Goal: Task Accomplishment & Management: Use online tool/utility

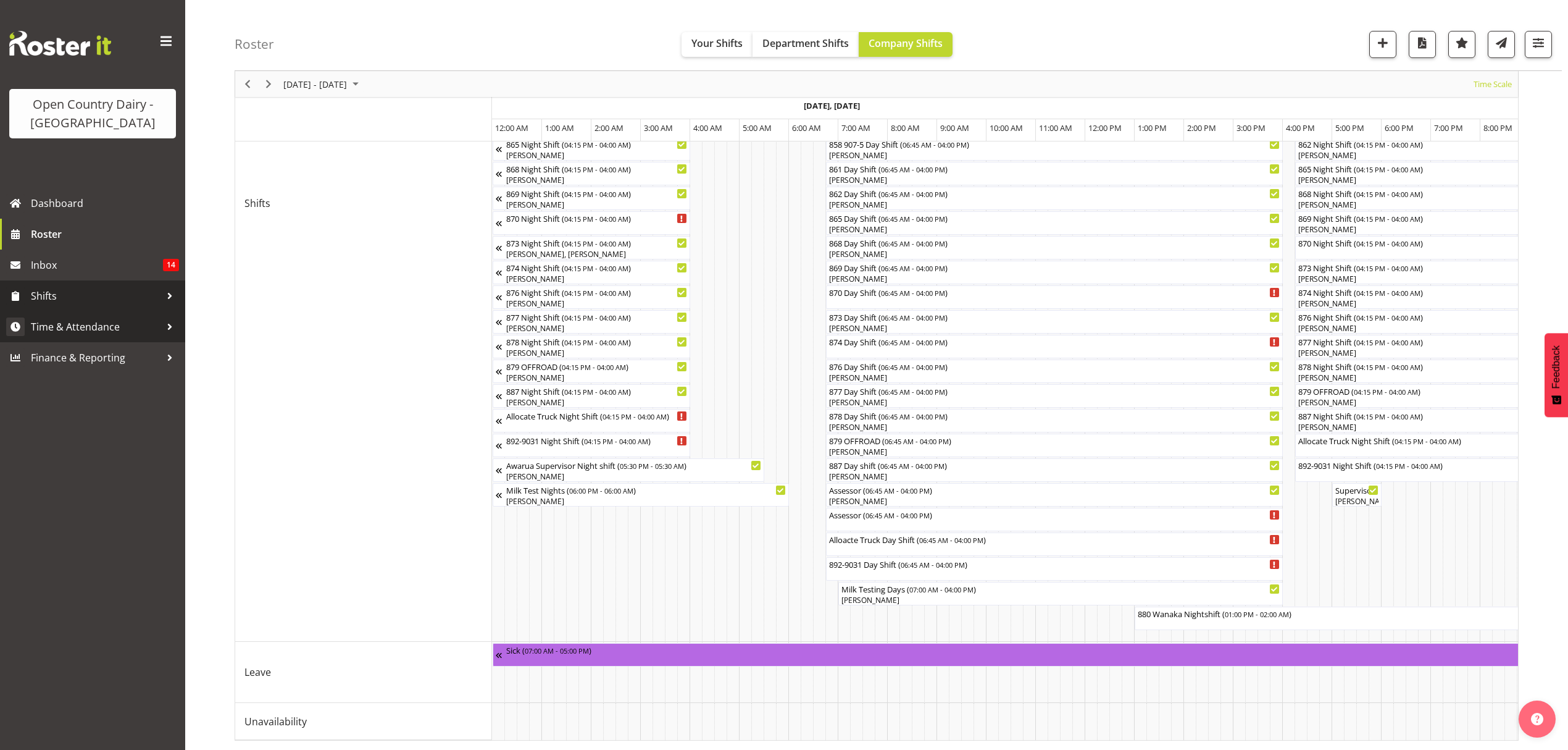
scroll to position [0, 309]
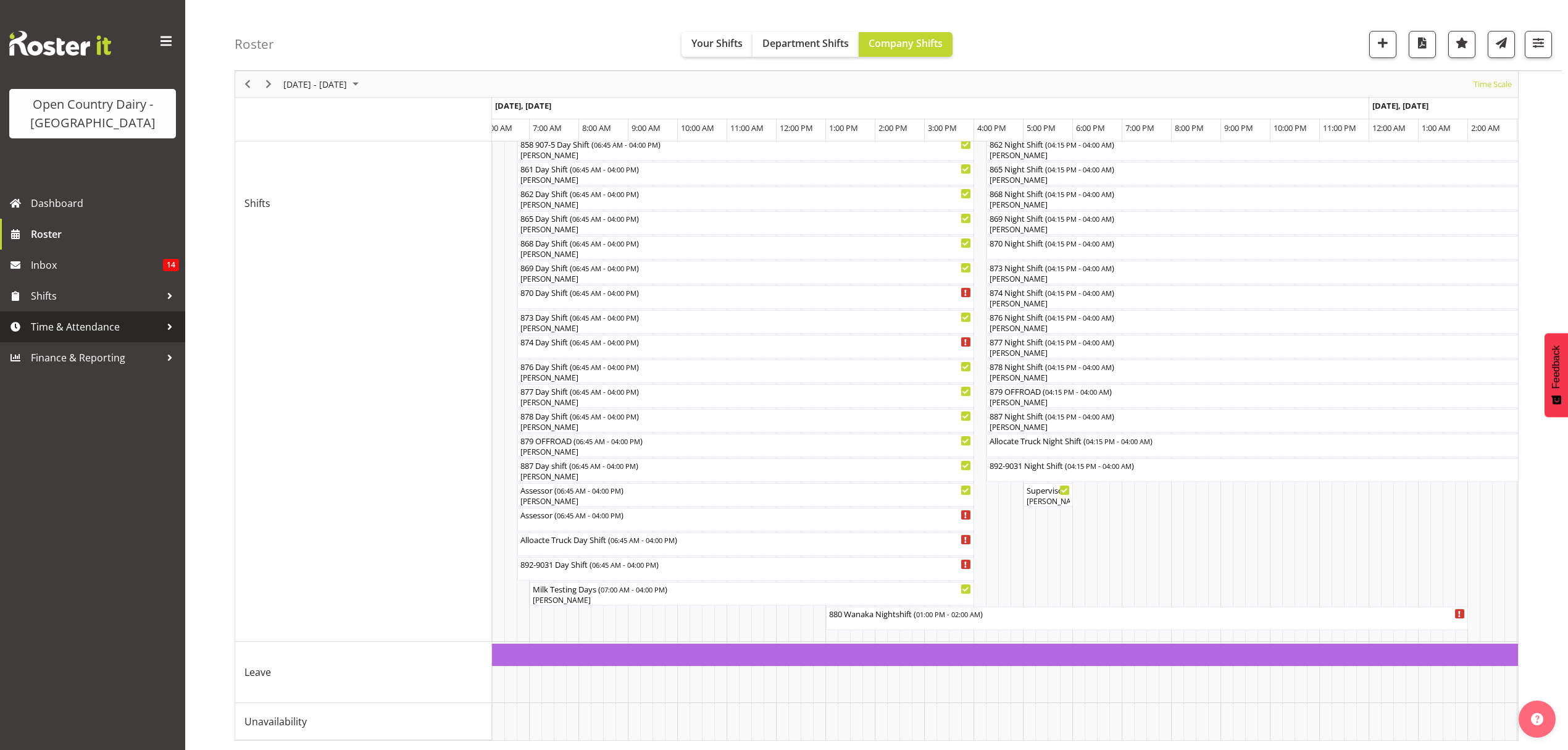
click at [82, 327] on span "Time & Attendance" at bounding box center [95, 327] width 129 height 19
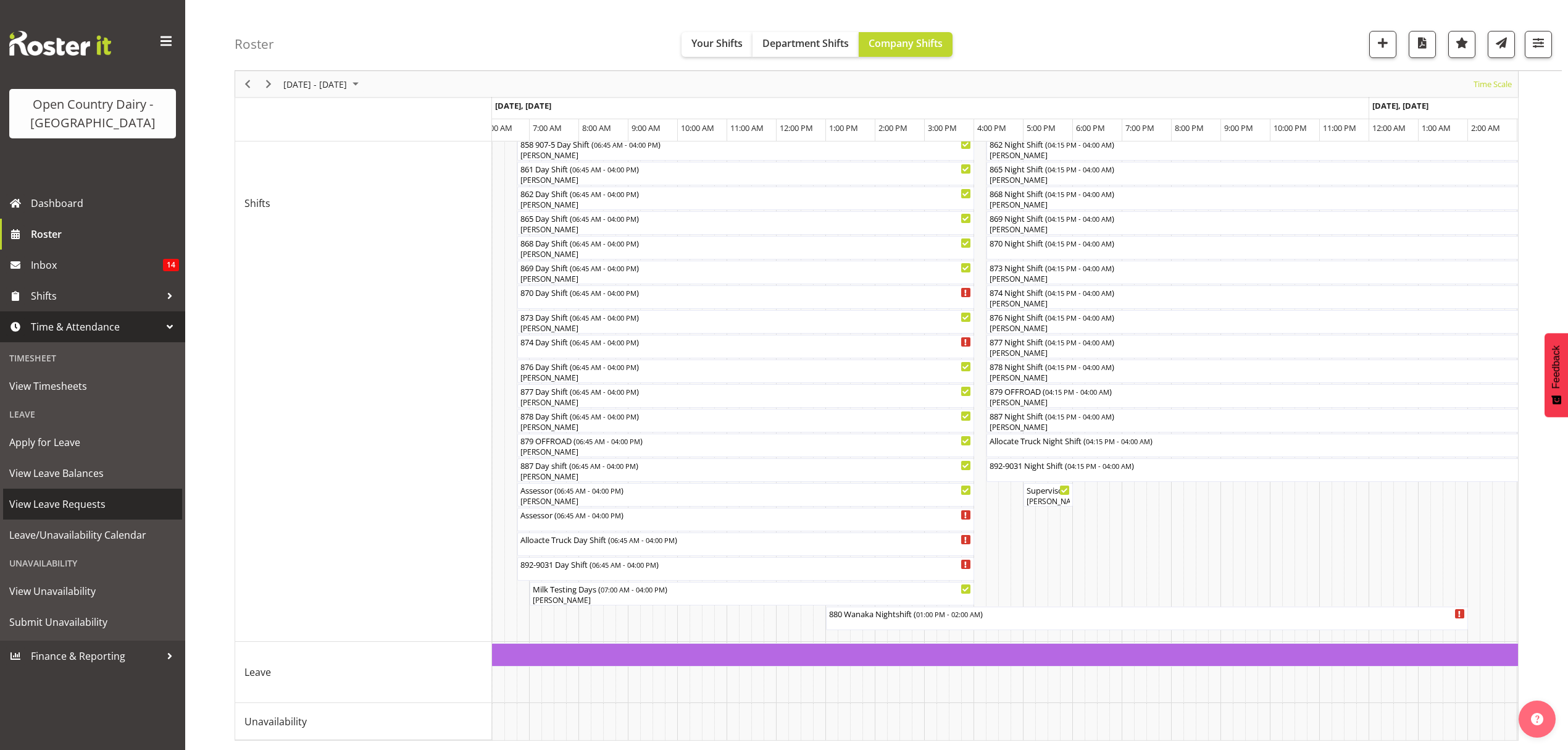
click at [53, 504] on span "View Leave Requests" at bounding box center [92, 503] width 166 height 19
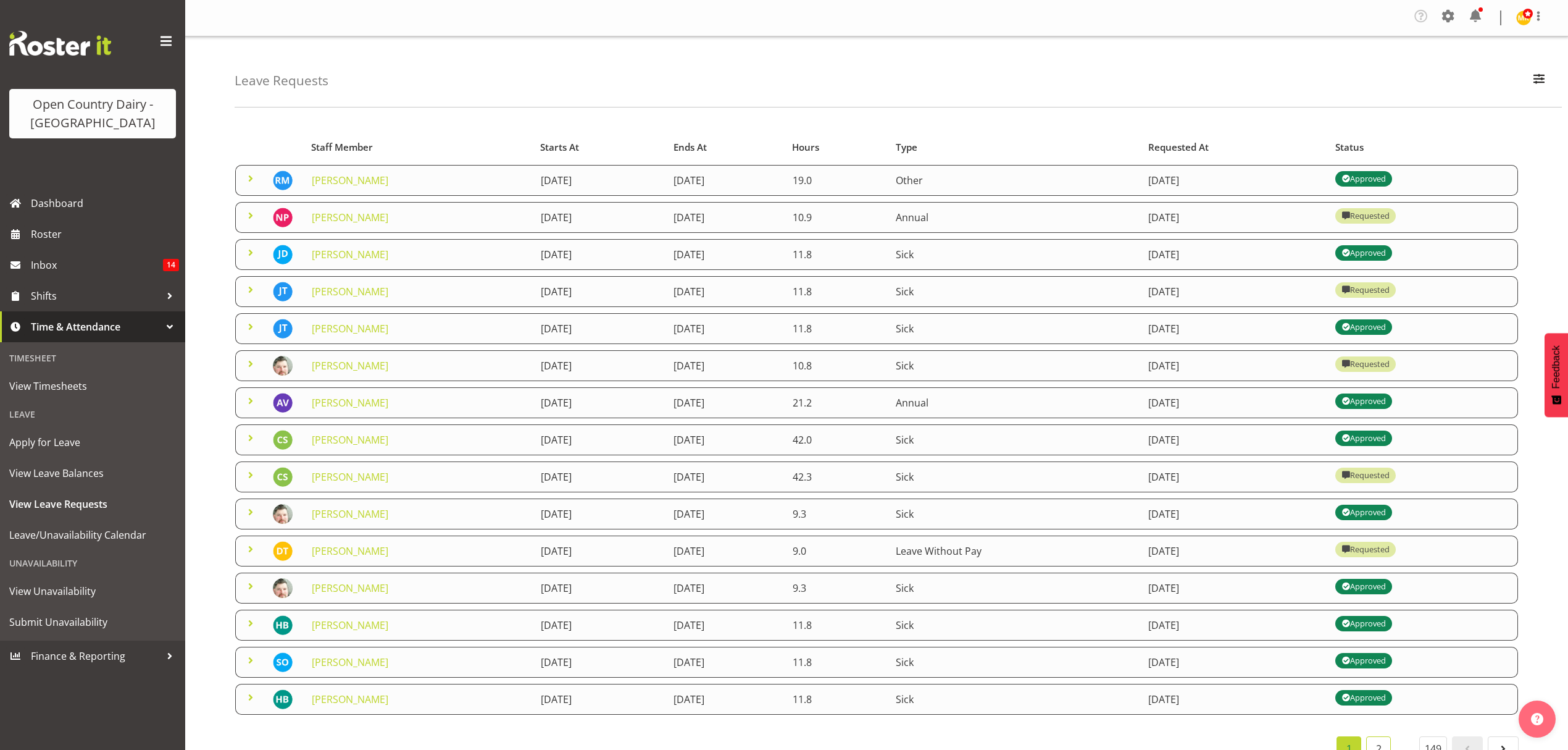
click at [1377, 745] on link "2" at bounding box center [1378, 749] width 24 height 24
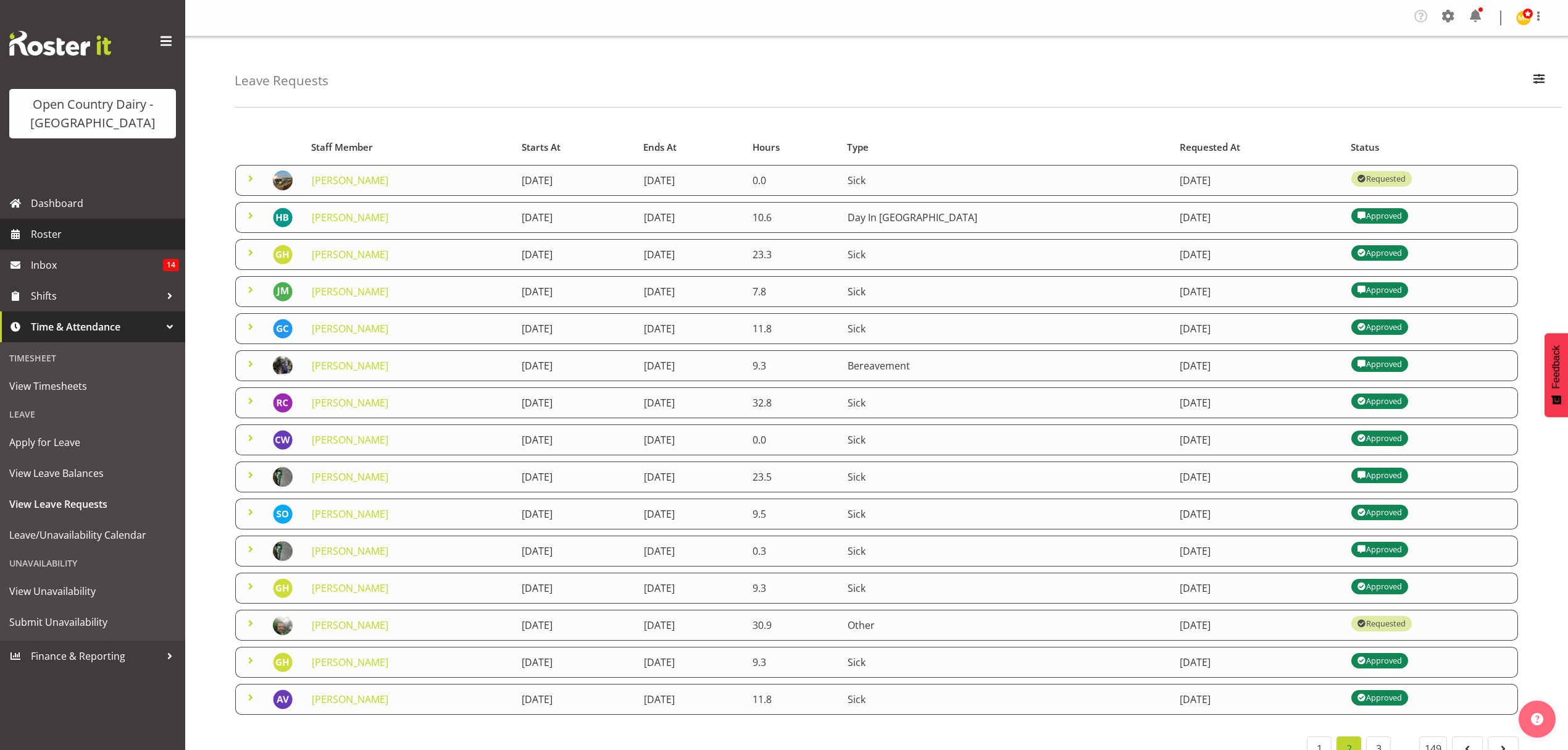
click at [28, 235] on link "Roster" at bounding box center [92, 234] width 185 height 31
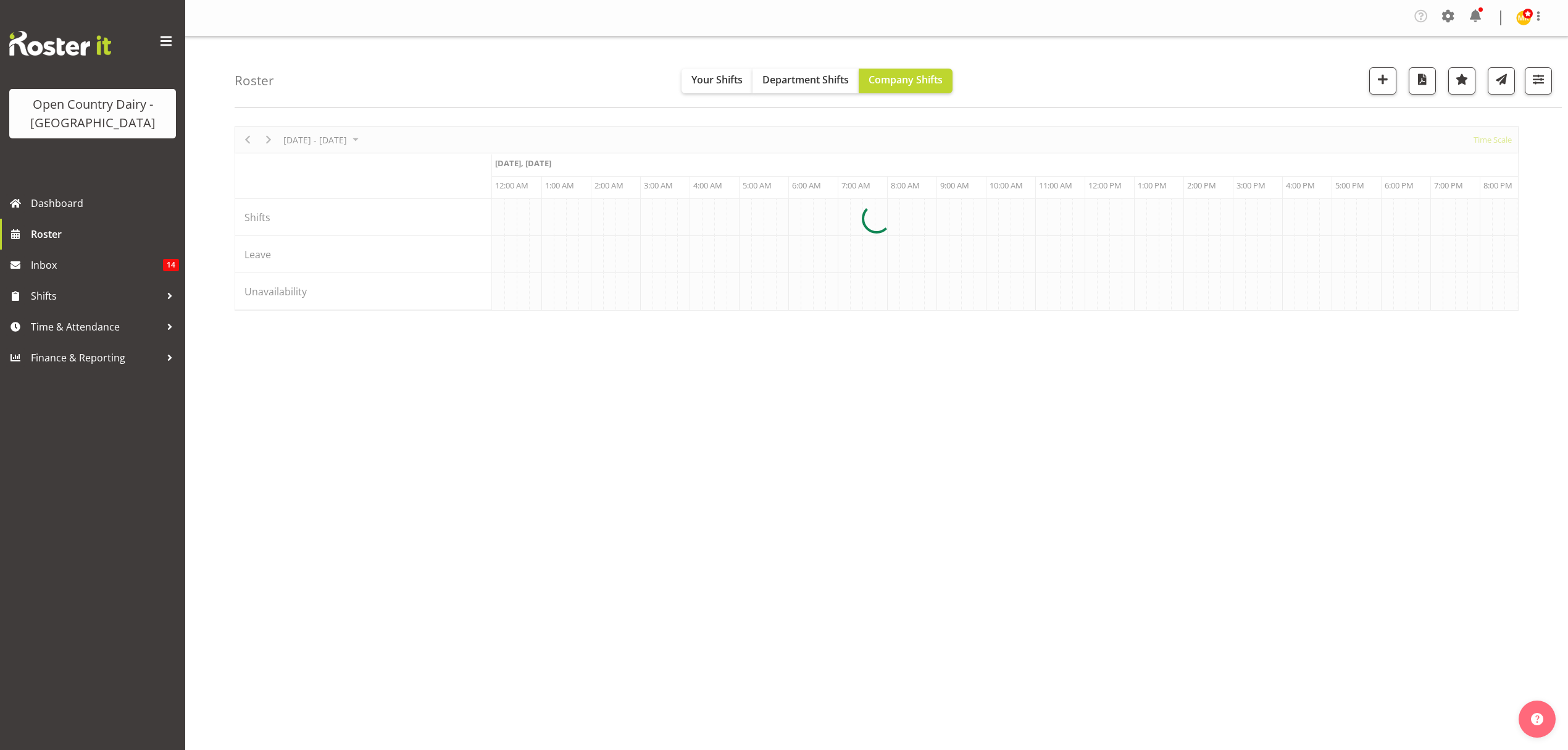
scroll to position [0, 4742]
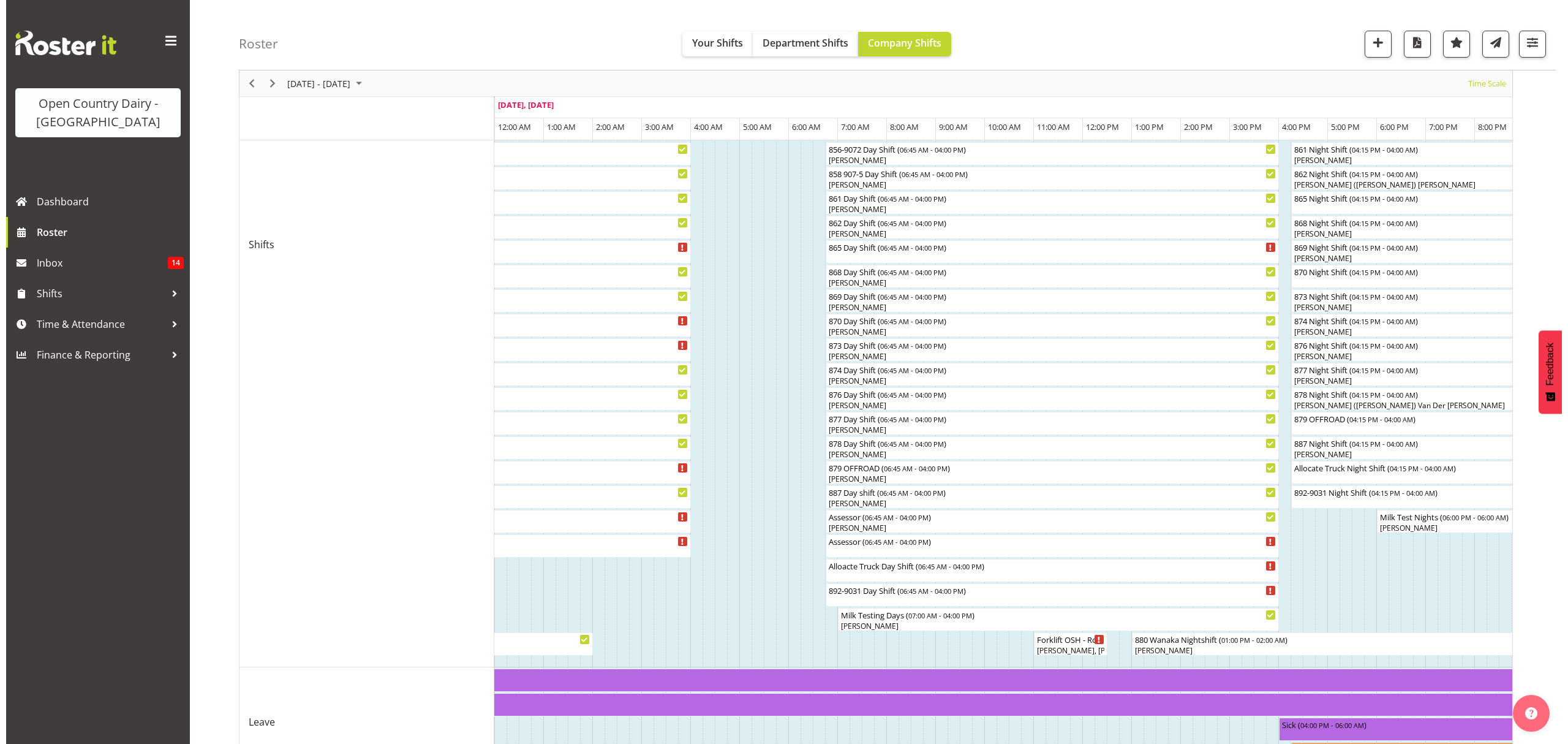
scroll to position [408, 0]
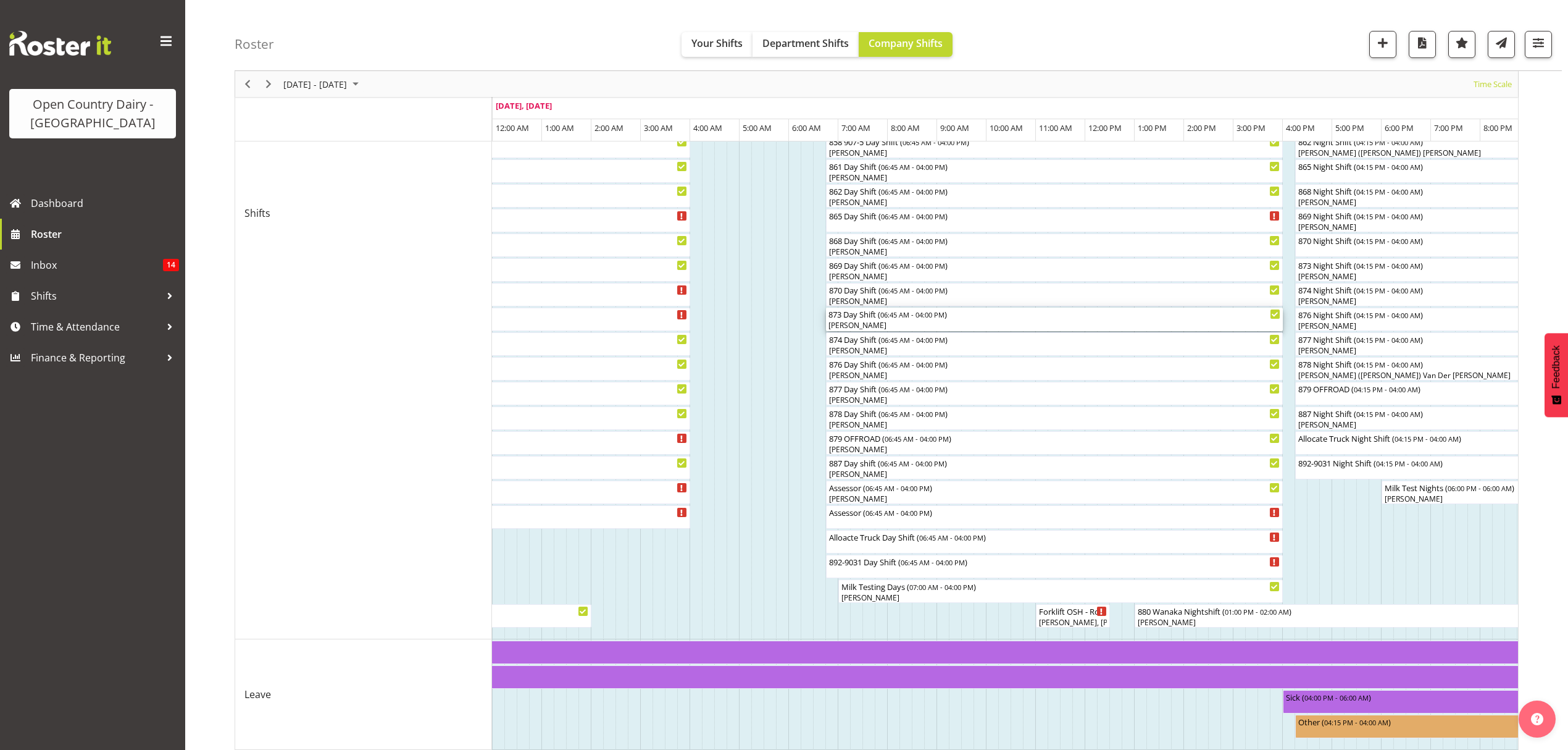
click at [855, 324] on div "Ricky Popham" at bounding box center [1054, 325] width 452 height 11
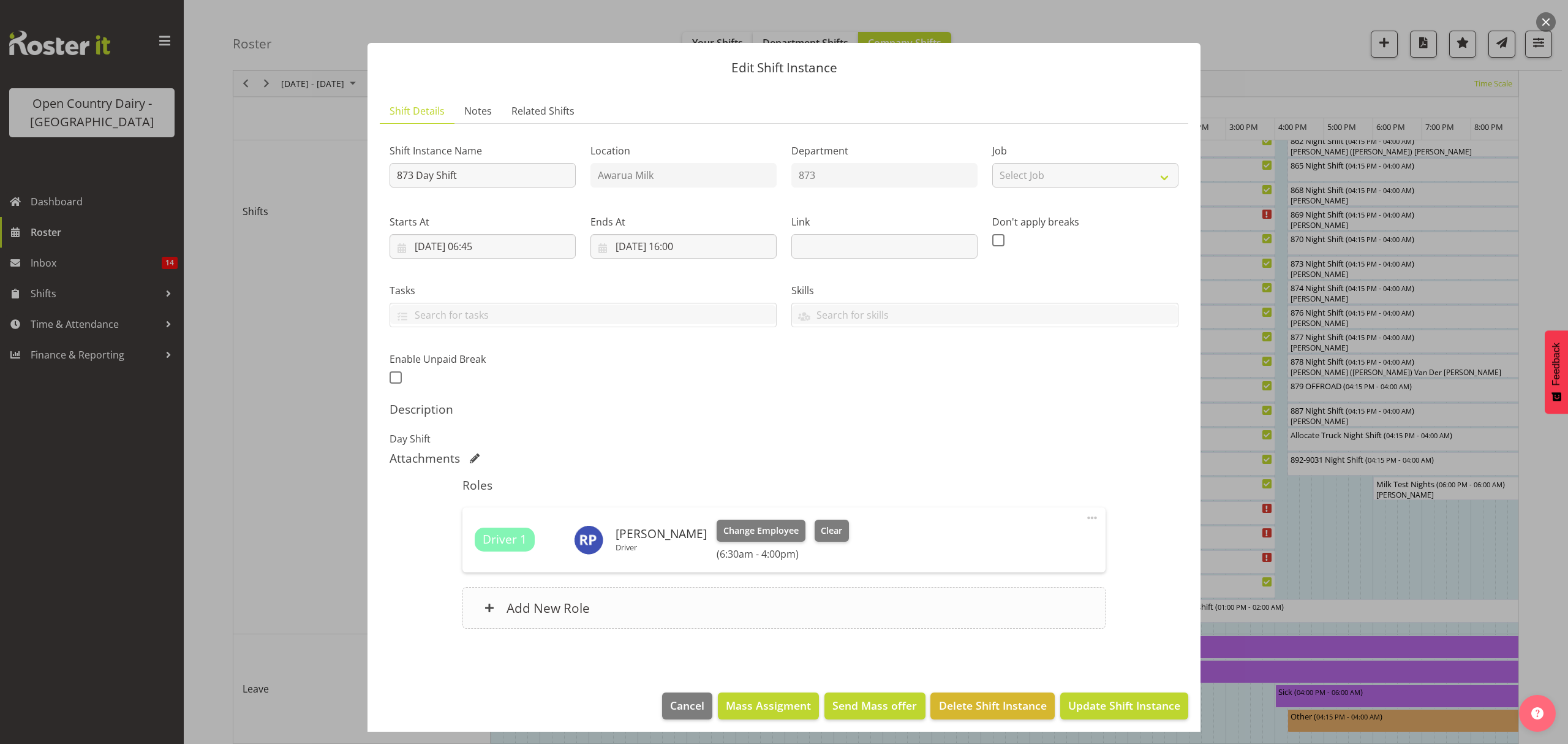
click at [500, 599] on div "Add New Role" at bounding box center [783, 607] width 642 height 42
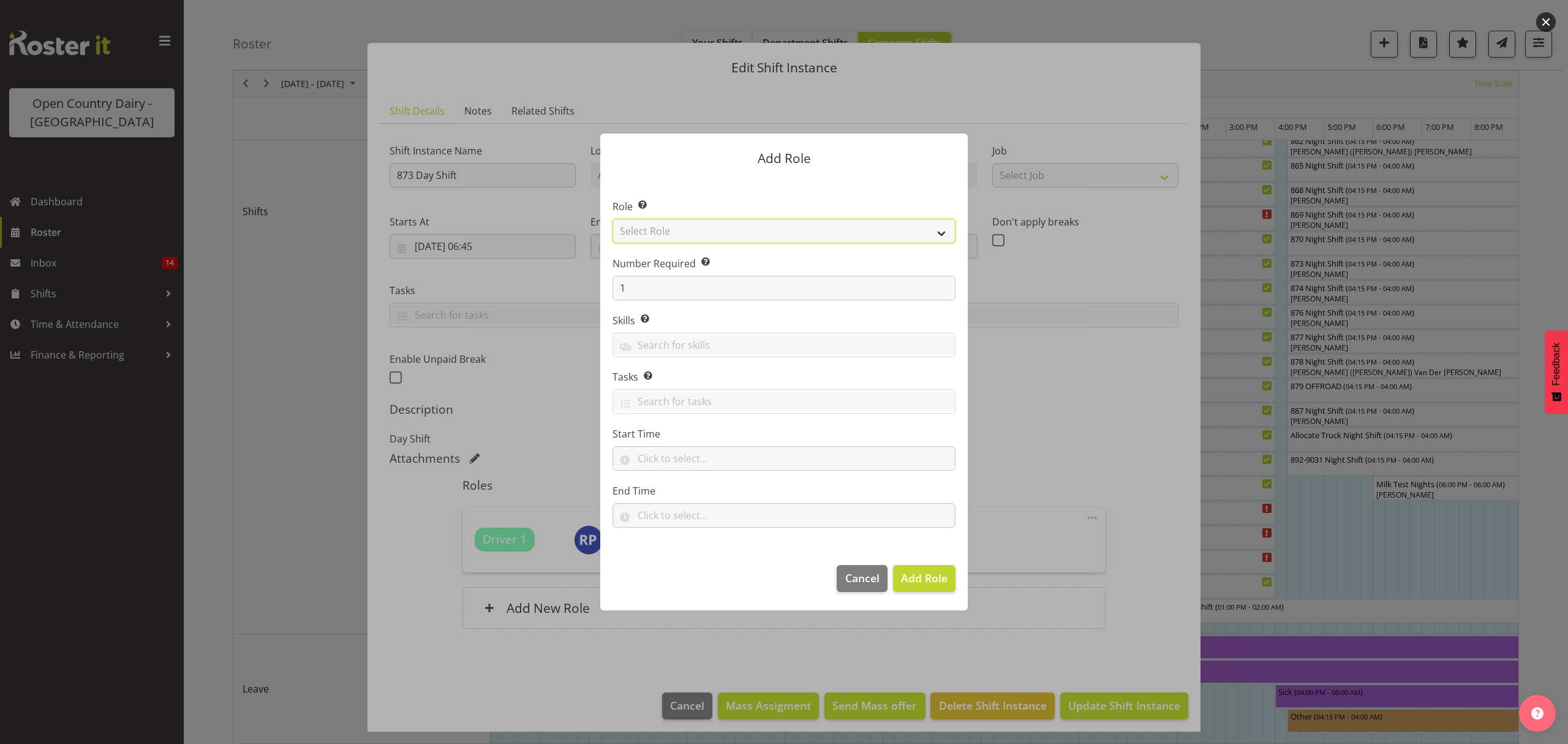
drag, startPoint x: 943, startPoint y: 233, endPoint x: 912, endPoint y: 239, distance: 31.6
click at [943, 233] on select "Select Role Crew Leader Driver Driver Assessor Dayshift Driver Assessor Nightsh…" at bounding box center [783, 231] width 343 height 24
select select "1154"
click at [612, 219] on select "Select Role Crew Leader Driver Driver Assessor Dayshift Driver Assessor Nightsh…" at bounding box center [783, 231] width 343 height 24
click at [912, 581] on span "Add Role" at bounding box center [923, 578] width 46 height 15
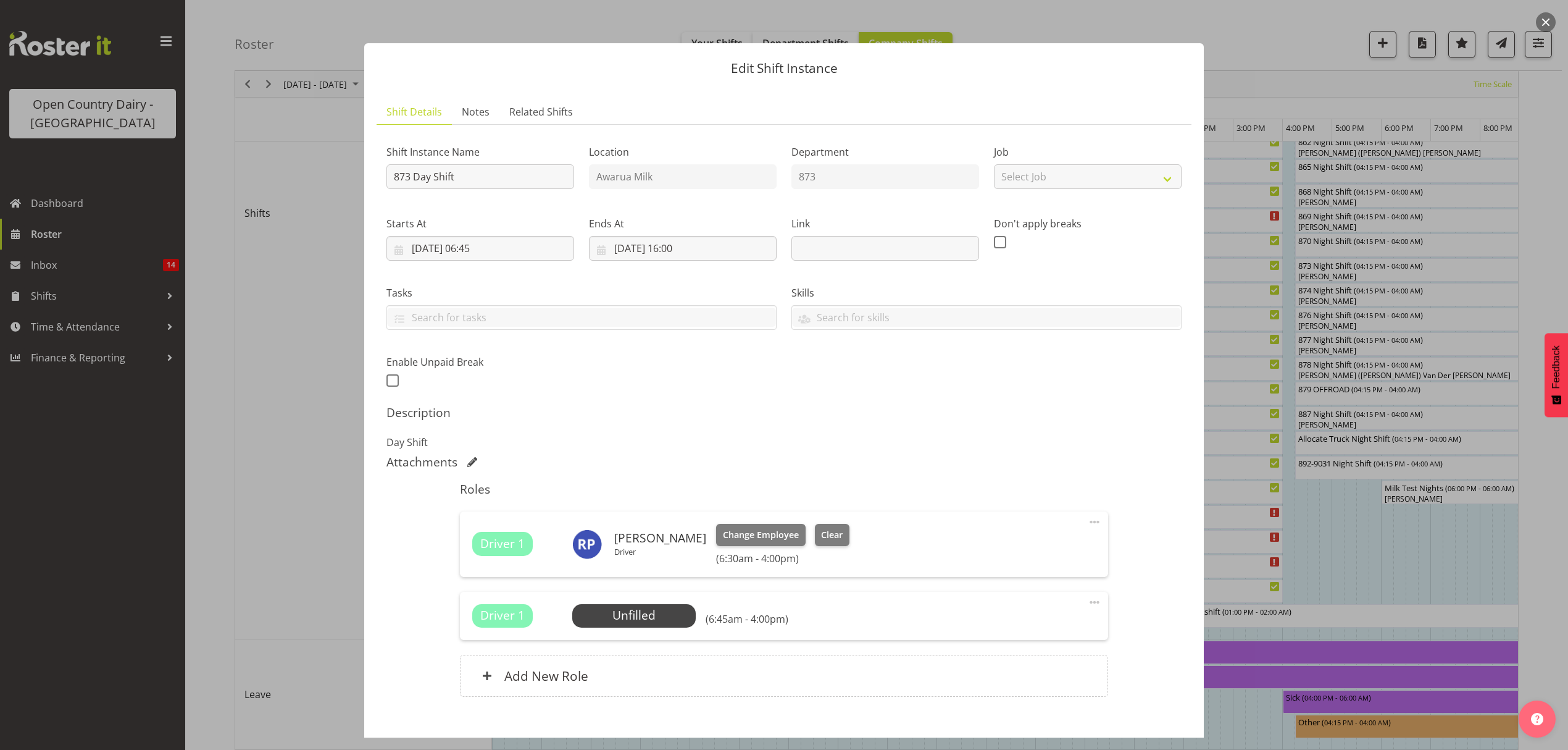
click at [490, 623] on span "Driver 1" at bounding box center [502, 615] width 44 height 18
click at [640, 609] on span "Select Employee" at bounding box center [633, 615] width 92 height 18
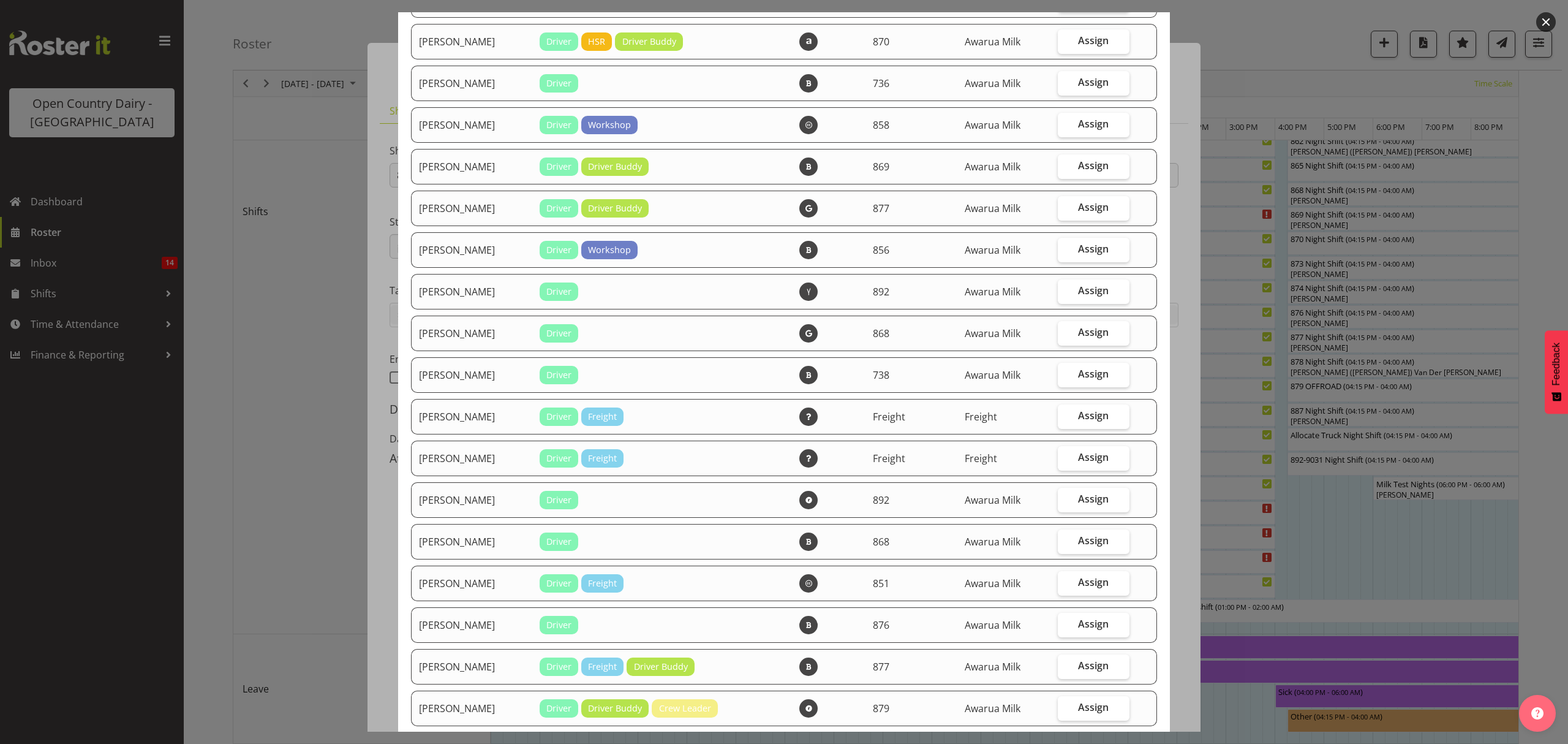
scroll to position [327, 0]
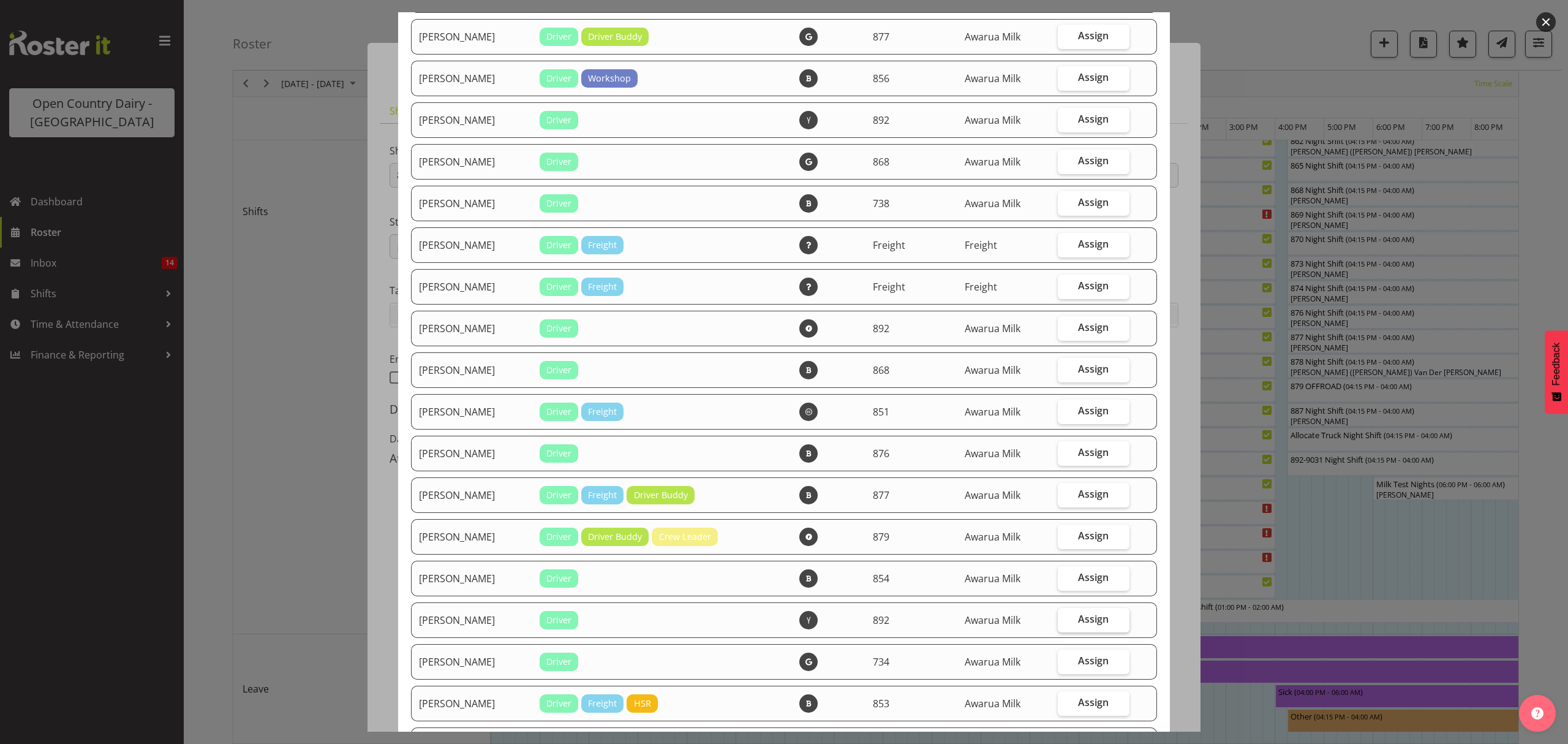
click at [1086, 618] on span "Assign" at bounding box center [1093, 618] width 31 height 12
click at [1066, 618] on input "Assign" at bounding box center [1061, 619] width 8 height 8
checkbox input "true"
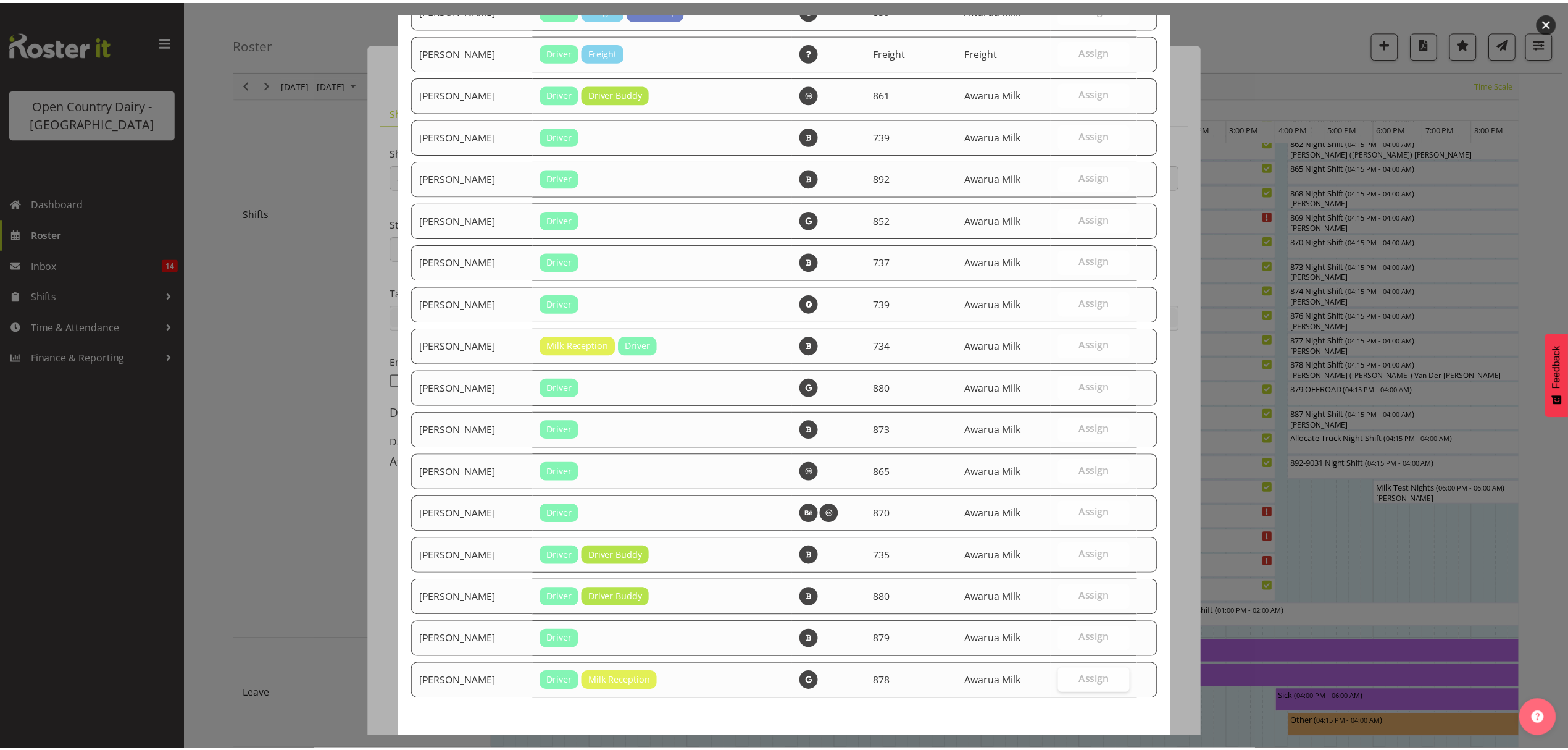
scroll to position [1125, 0]
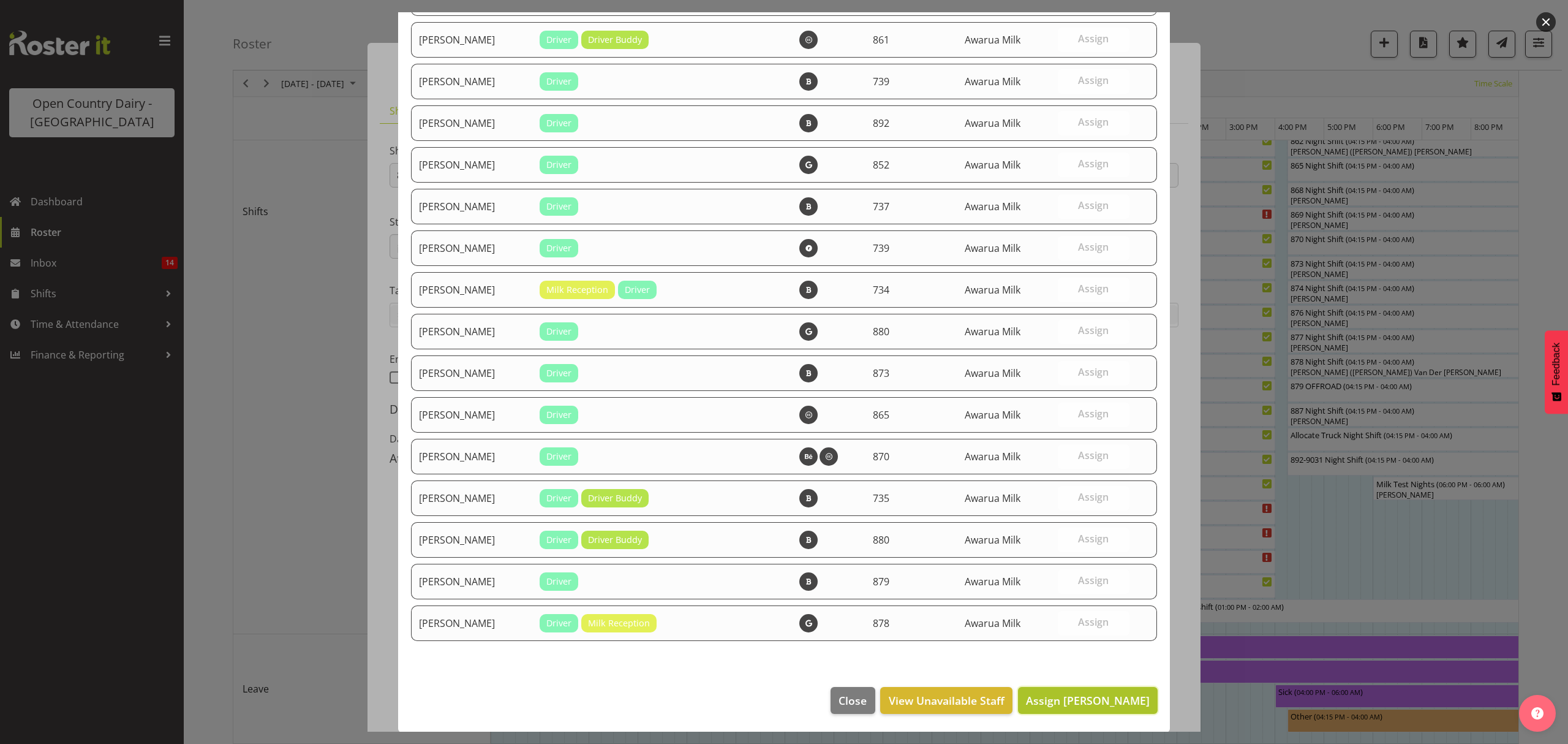
click at [1088, 701] on span "Assign Josh Winship" at bounding box center [1088, 701] width 124 height 15
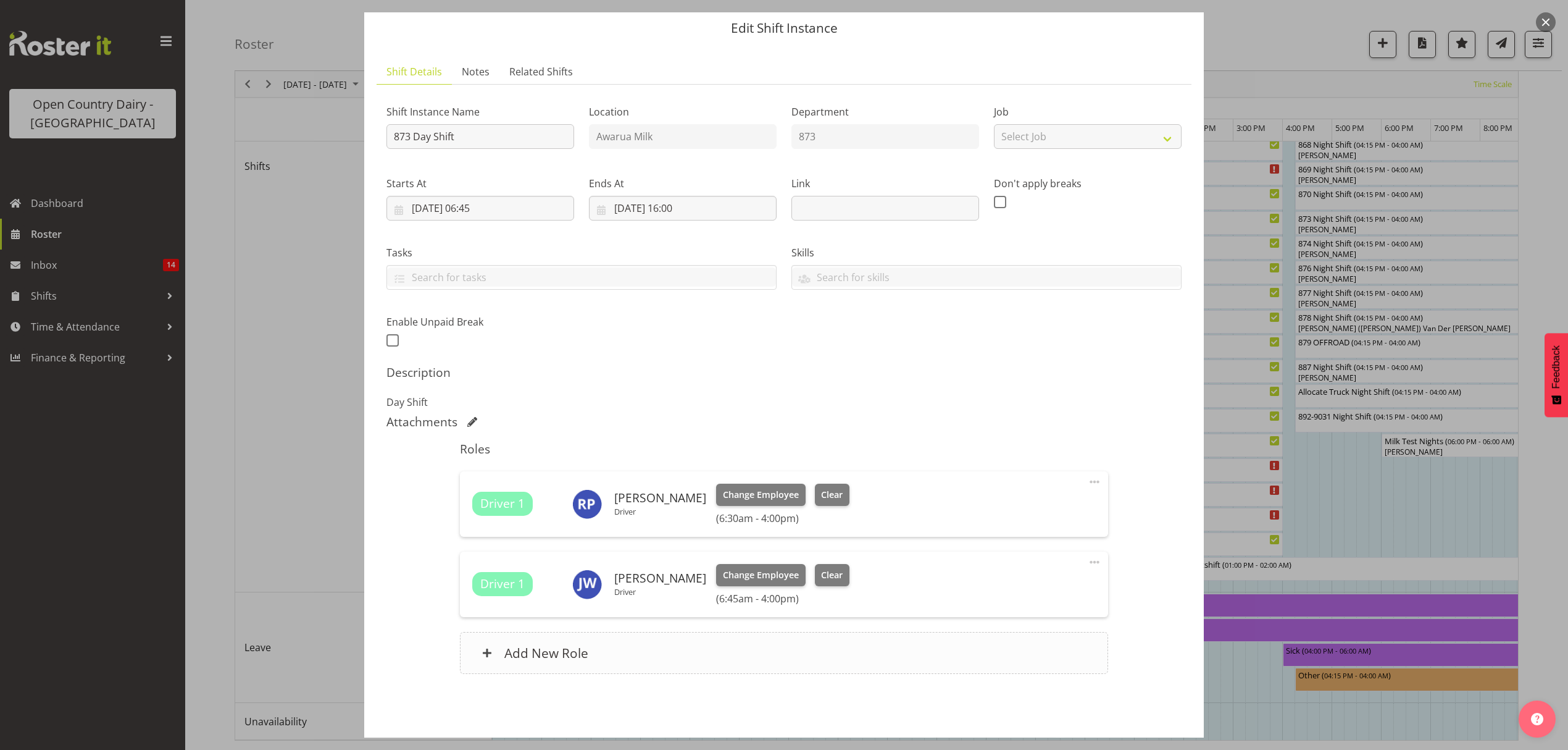
scroll to position [87, 0]
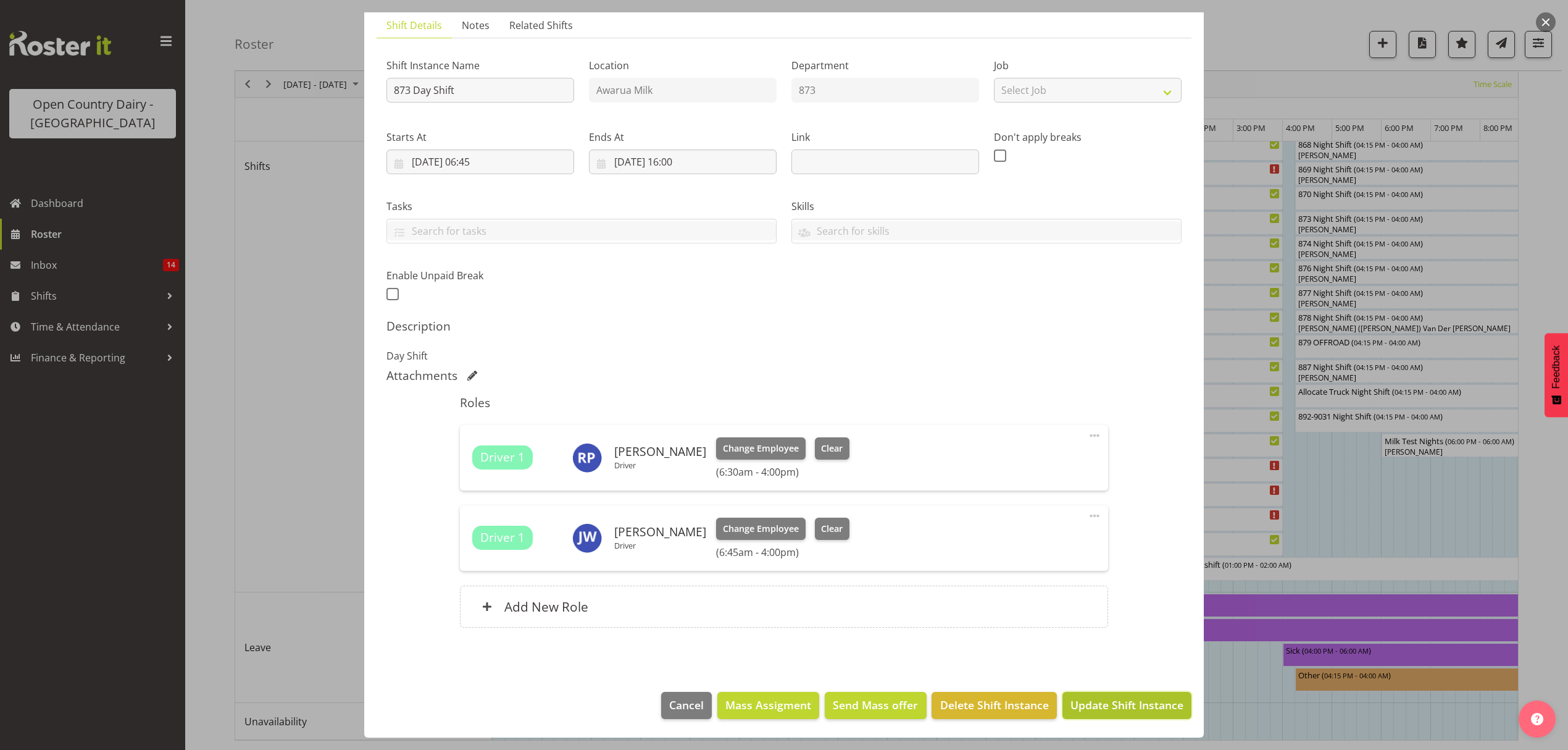
click at [1090, 703] on span "Update Shift Instance" at bounding box center [1127, 705] width 113 height 16
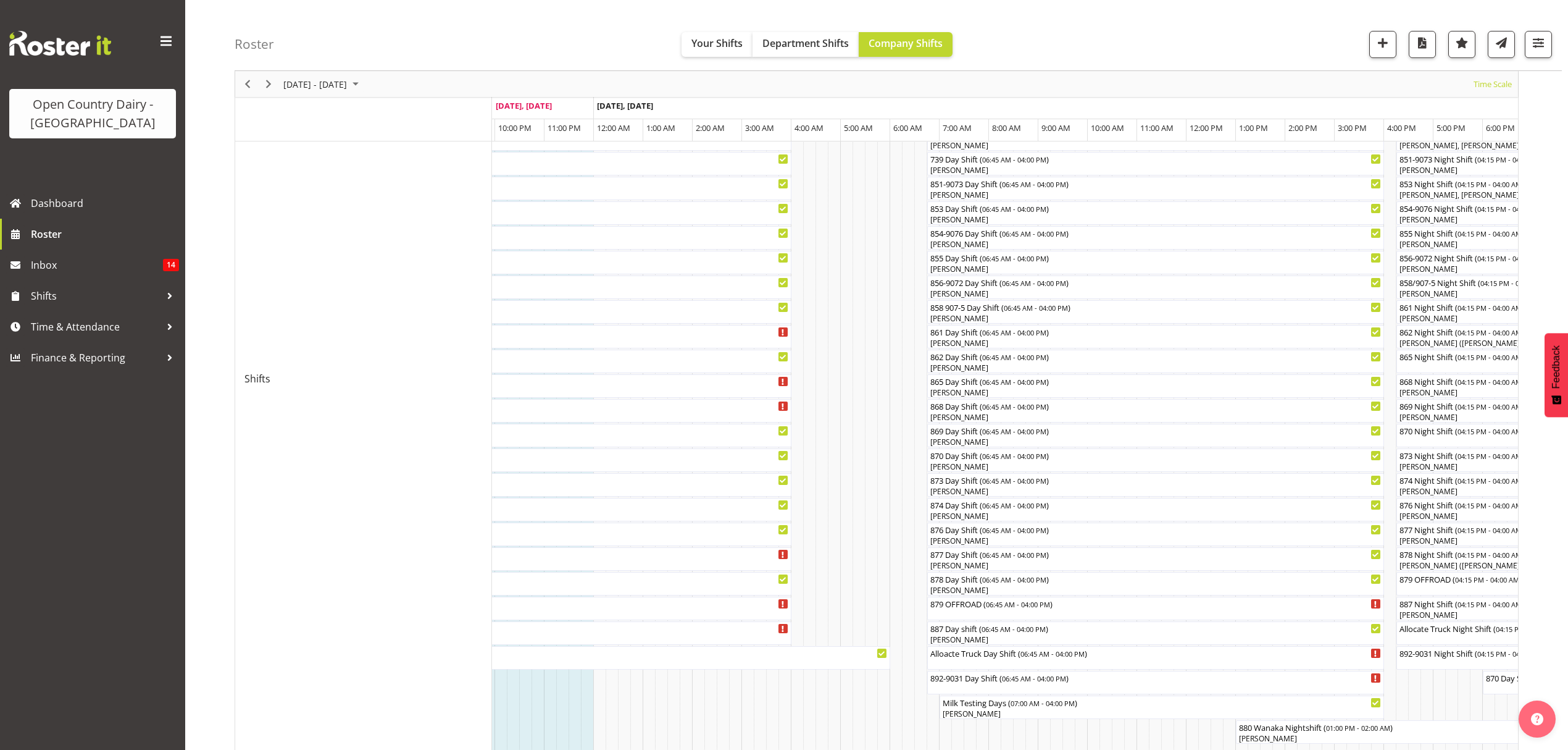
scroll to position [0, 0]
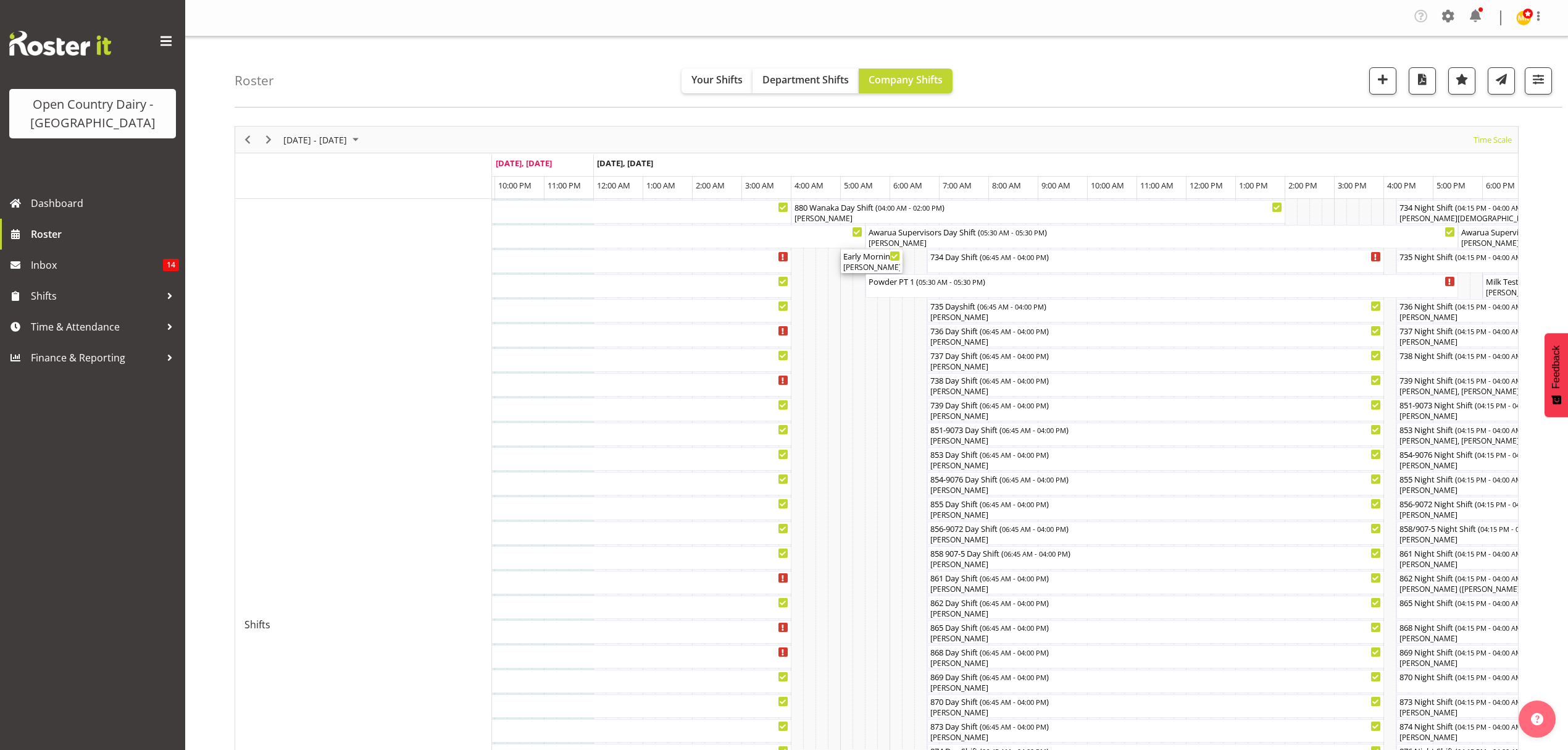
click at [872, 263] on div "Raymond Campbell, Philip Peek" at bounding box center [872, 267] width 57 height 11
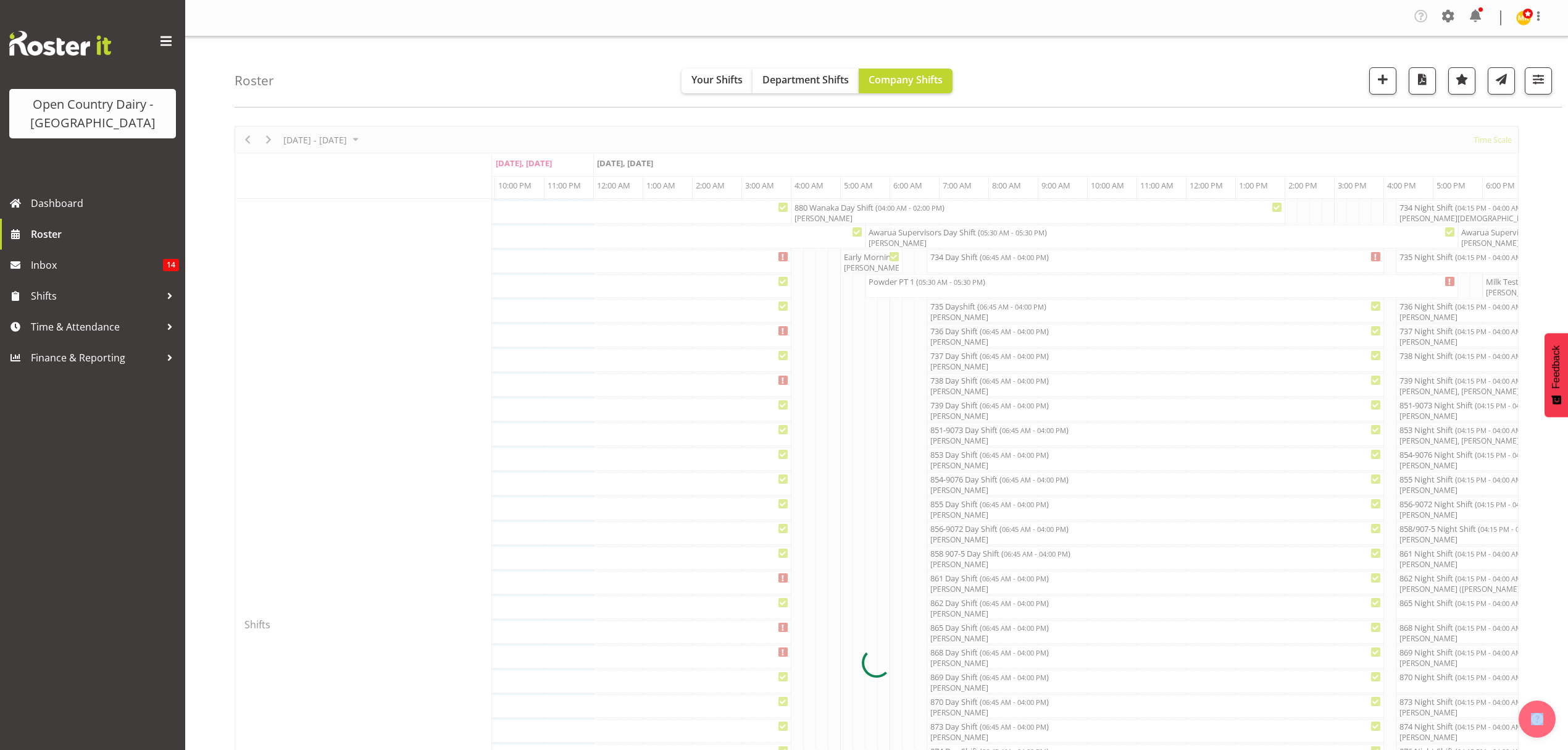
click at [872, 263] on div at bounding box center [876, 662] width 1284 height 1073
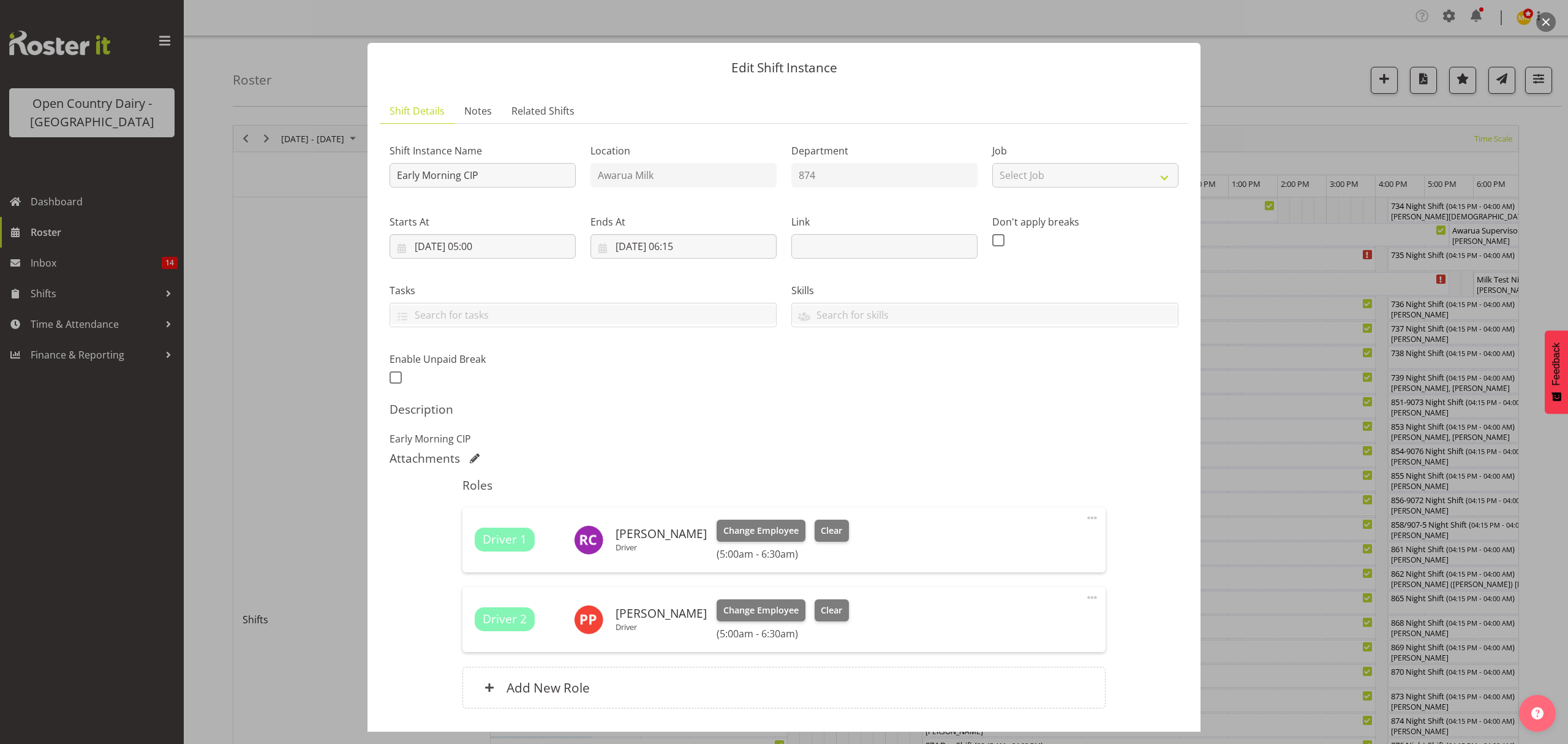
click at [1271, 27] on div at bounding box center [784, 372] width 1568 height 744
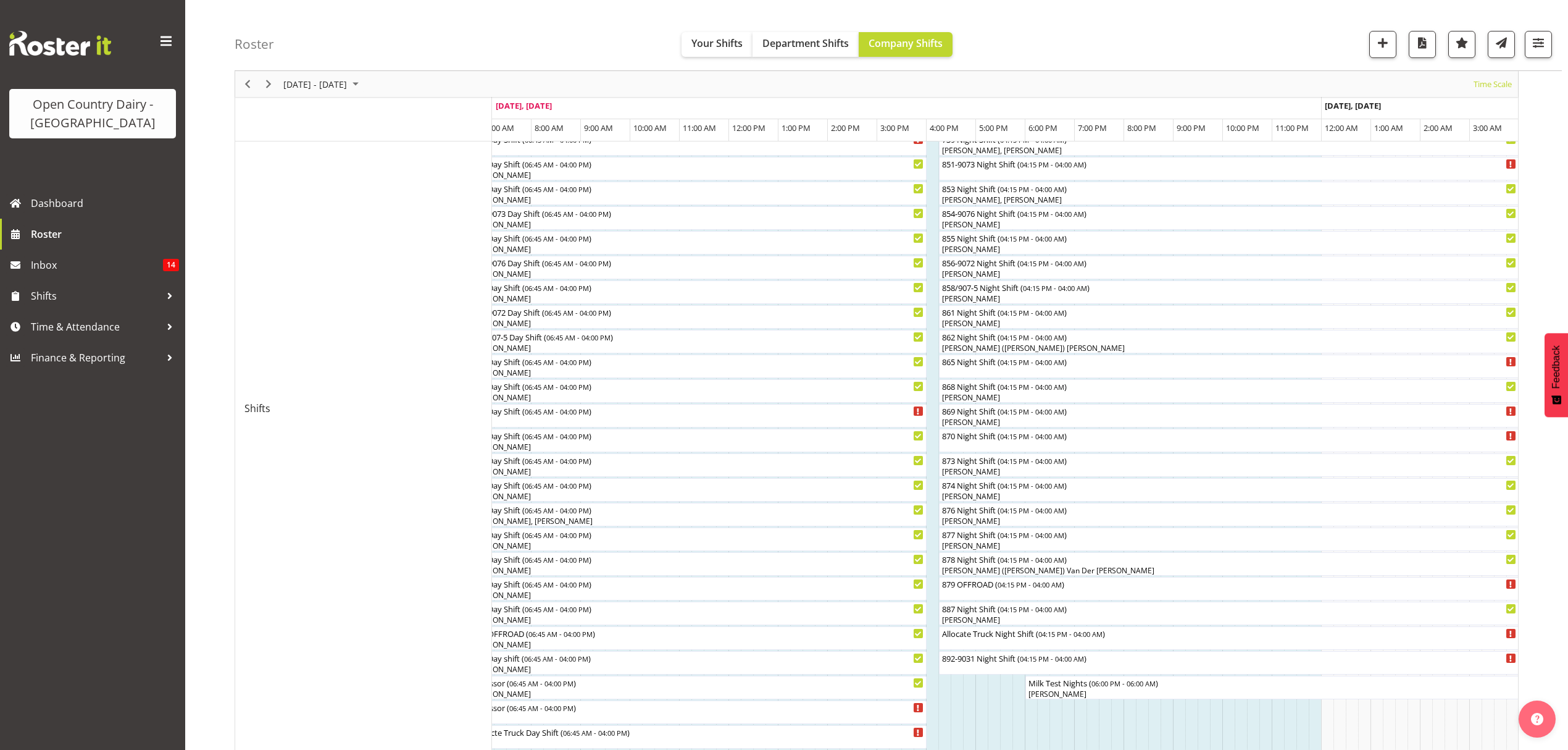
scroll to position [247, 0]
